Goal: Book appointment/travel/reservation

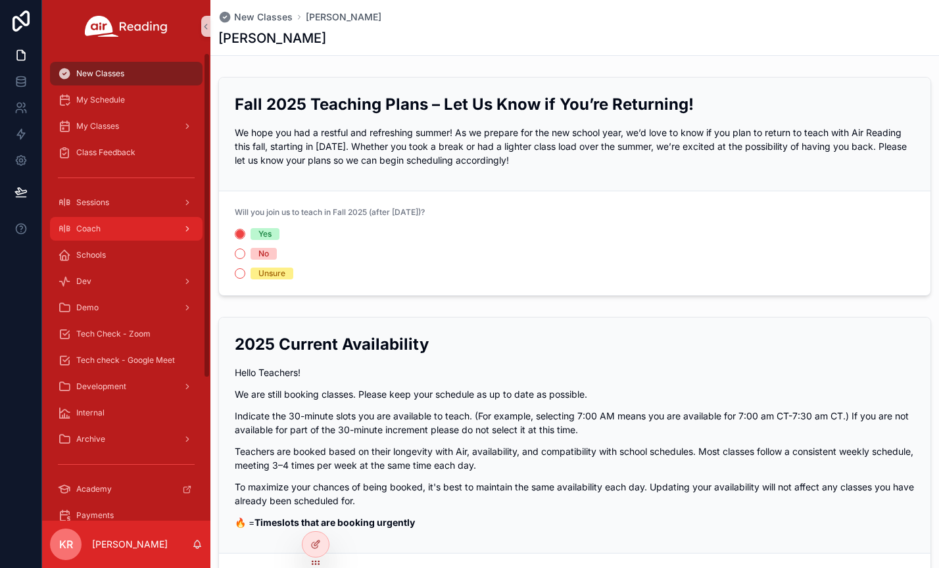
click at [134, 233] on div "Coach" at bounding box center [126, 228] width 137 height 21
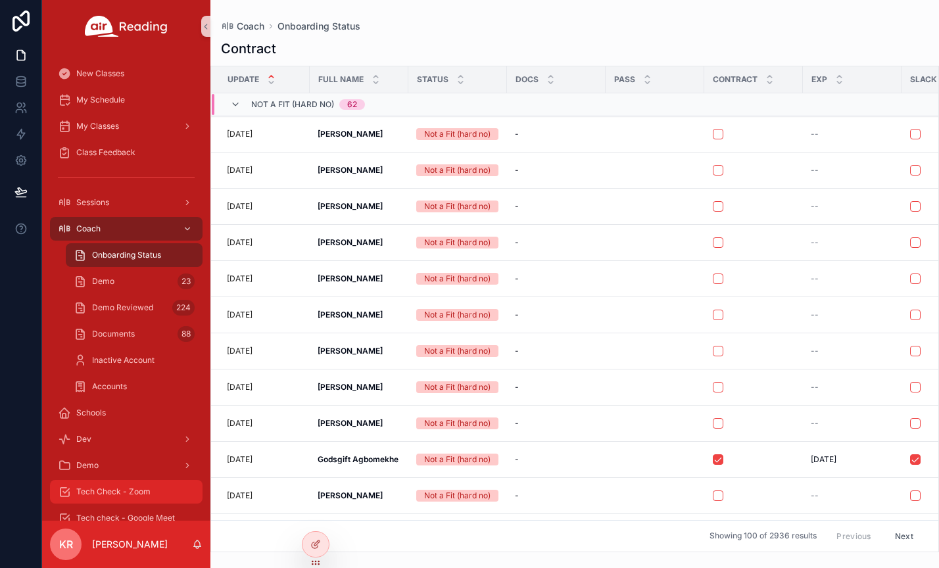
click at [140, 498] on div "Tech Check - Zoom" at bounding box center [126, 491] width 137 height 21
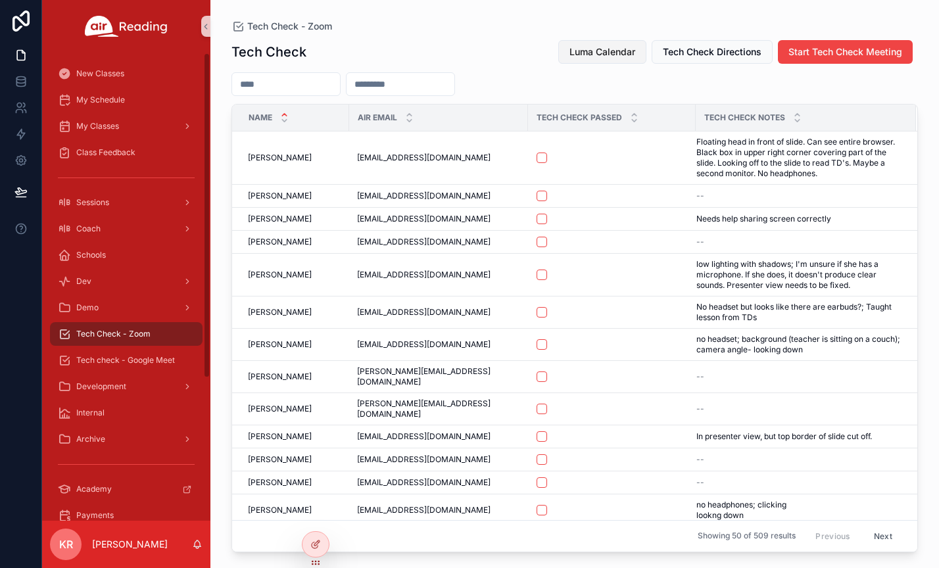
click at [583, 53] on span "Luma Calendar" at bounding box center [603, 51] width 66 height 13
